Goal: Task Accomplishment & Management: Manage account settings

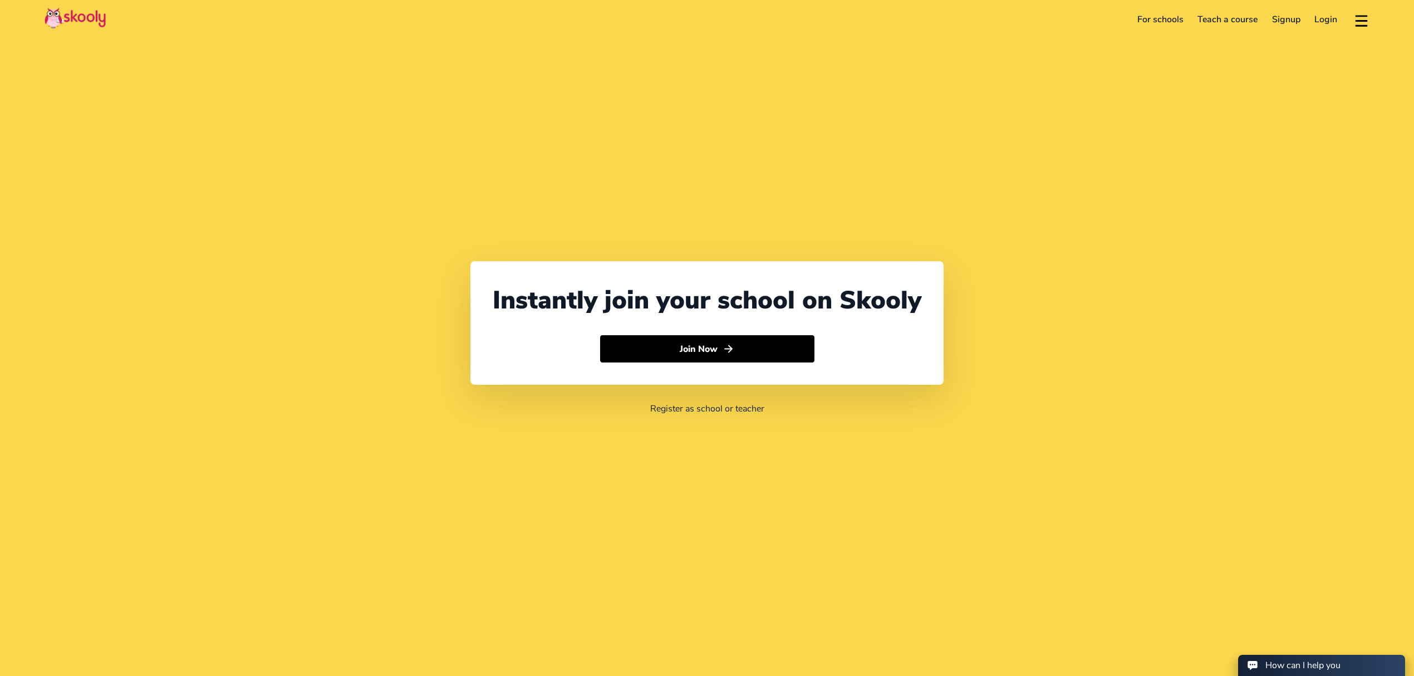
click at [1319, 17] on link "Login" at bounding box center [1326, 20] width 37 height 18
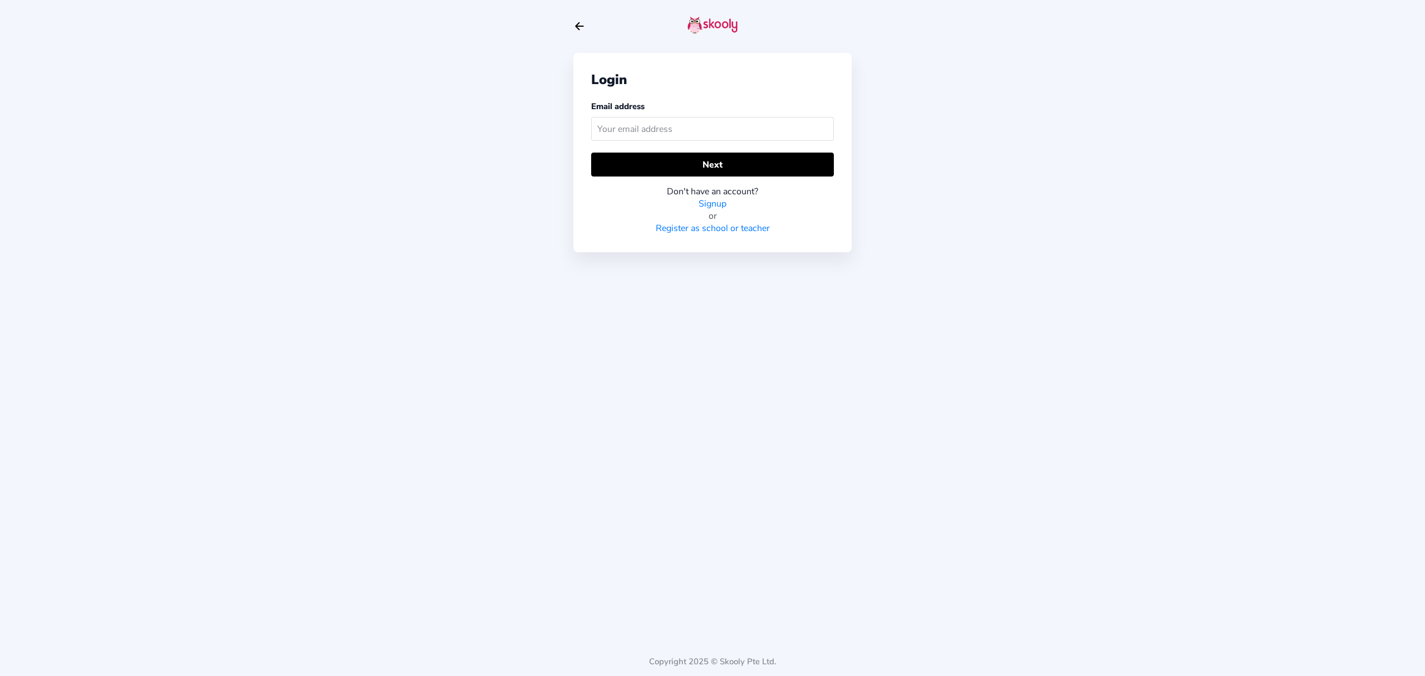
click at [671, 131] on input "text" at bounding box center [712, 129] width 243 height 24
type input "[PERSON_NAME][EMAIL_ADDRESS][DOMAIN_NAME]"
click at [686, 173] on button "Next" at bounding box center [712, 165] width 243 height 24
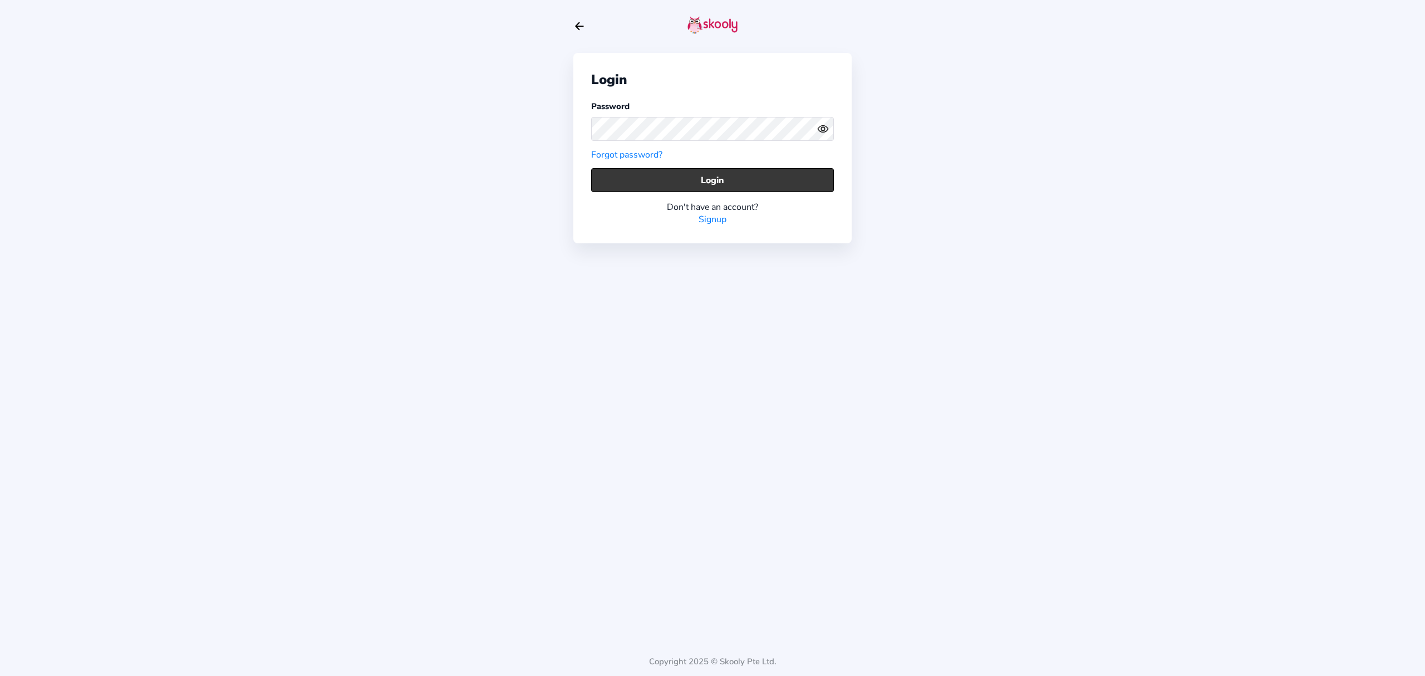
click at [705, 173] on button "Login" at bounding box center [712, 180] width 243 height 24
